Goal: Find specific page/section

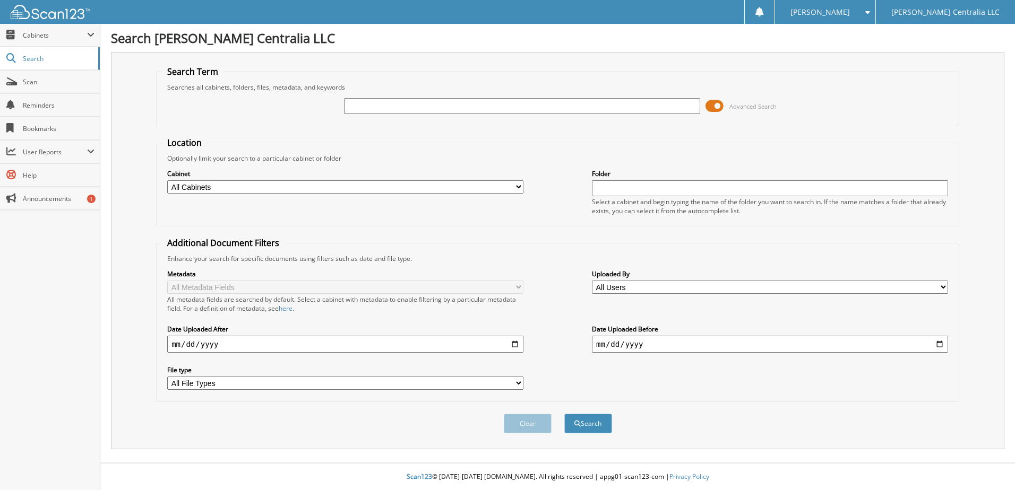
click at [361, 103] on input "text" at bounding box center [522, 106] width 356 height 16
type input "229951"
click at [564, 414] on button "Search" at bounding box center [588, 424] width 48 height 20
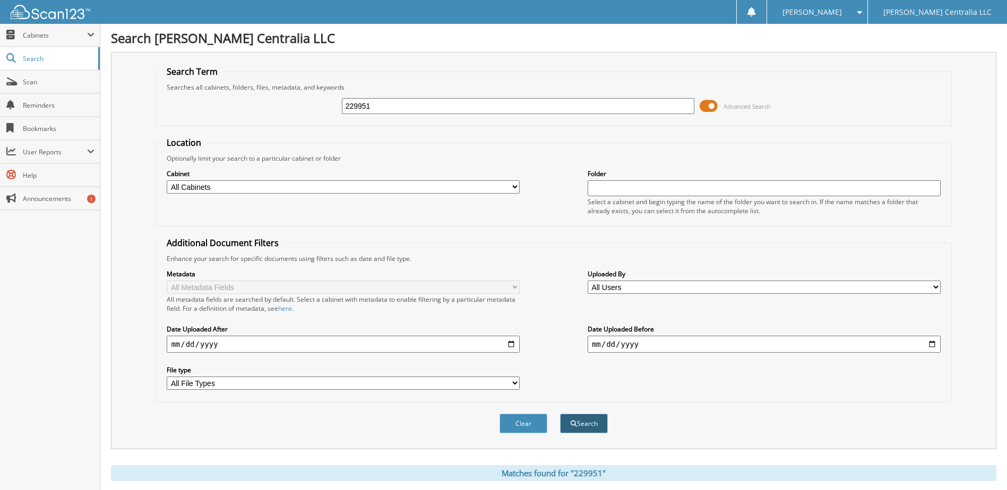
click at [578, 418] on button "Search" at bounding box center [584, 424] width 48 height 20
